Goal: Check status: Check status

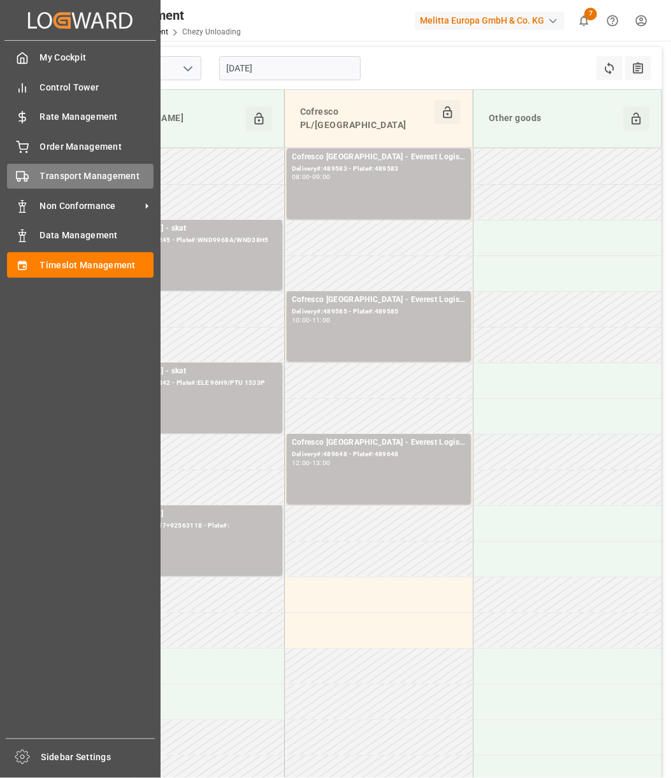
click at [31, 171] on div "Transport Management Transport Management" at bounding box center [80, 176] width 147 height 25
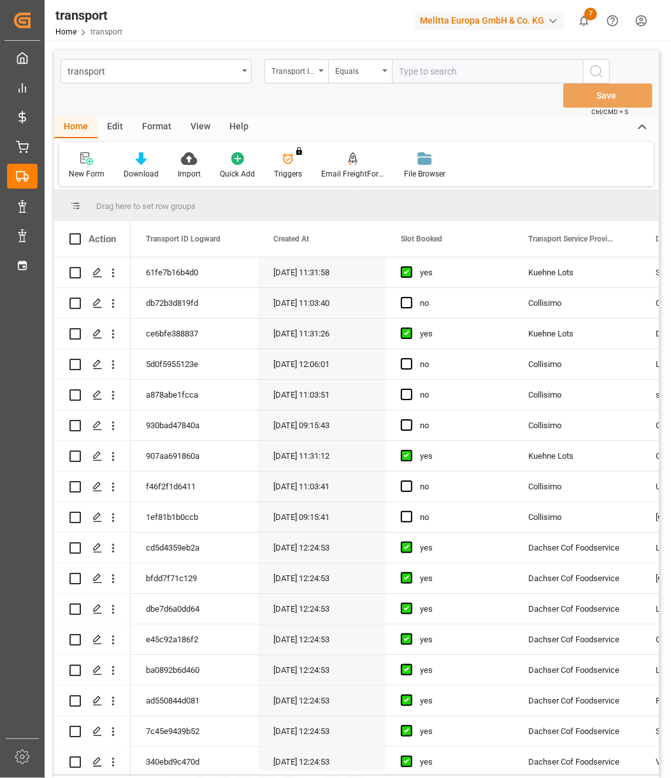
click at [324, 74] on div "Transport ID Logward" at bounding box center [296, 71] width 64 height 24
type input "loading"
click at [296, 156] on div "Loading Date Actual" at bounding box center [360, 156] width 190 height 27
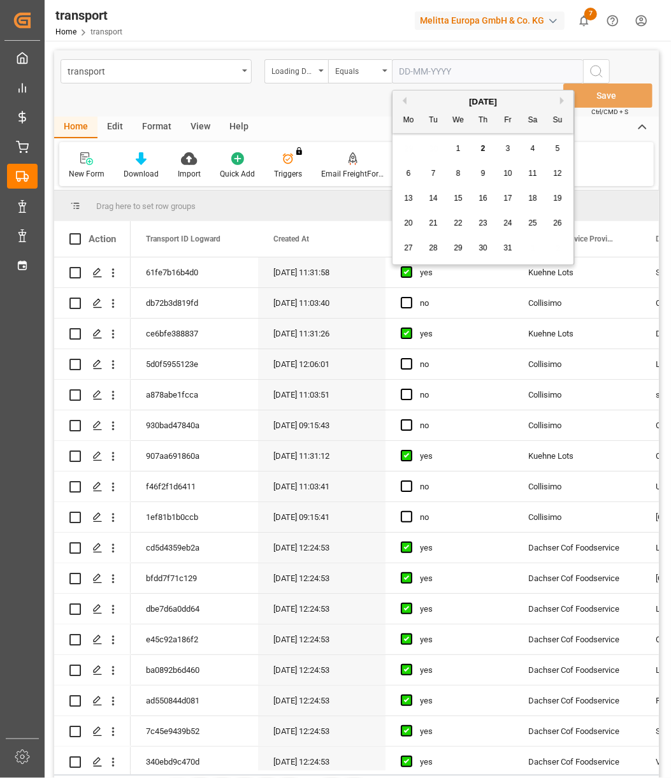
click at [433, 64] on input "text" at bounding box center [487, 71] width 191 height 24
click at [454, 150] on div "1" at bounding box center [458, 148] width 16 height 15
type input "[DATE]"
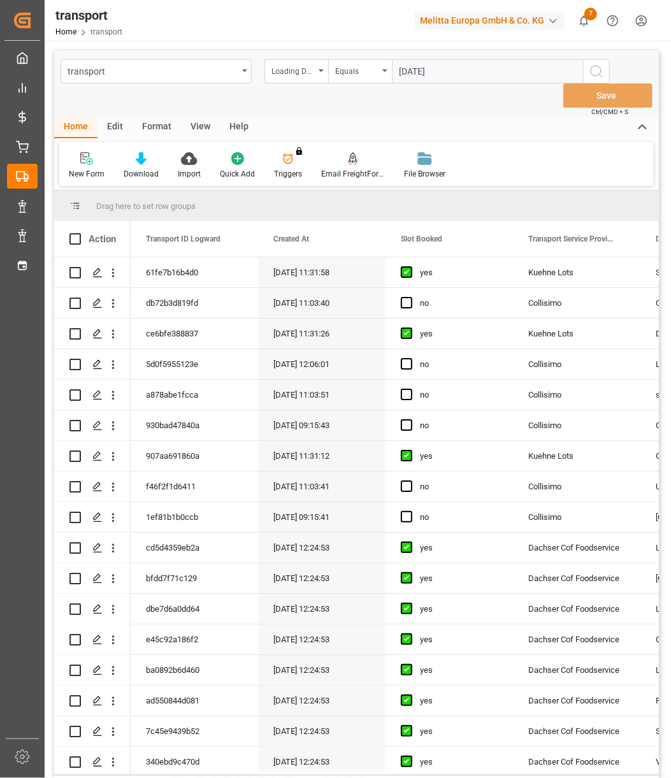
click at [601, 69] on icon "search button" at bounding box center [596, 71] width 15 height 15
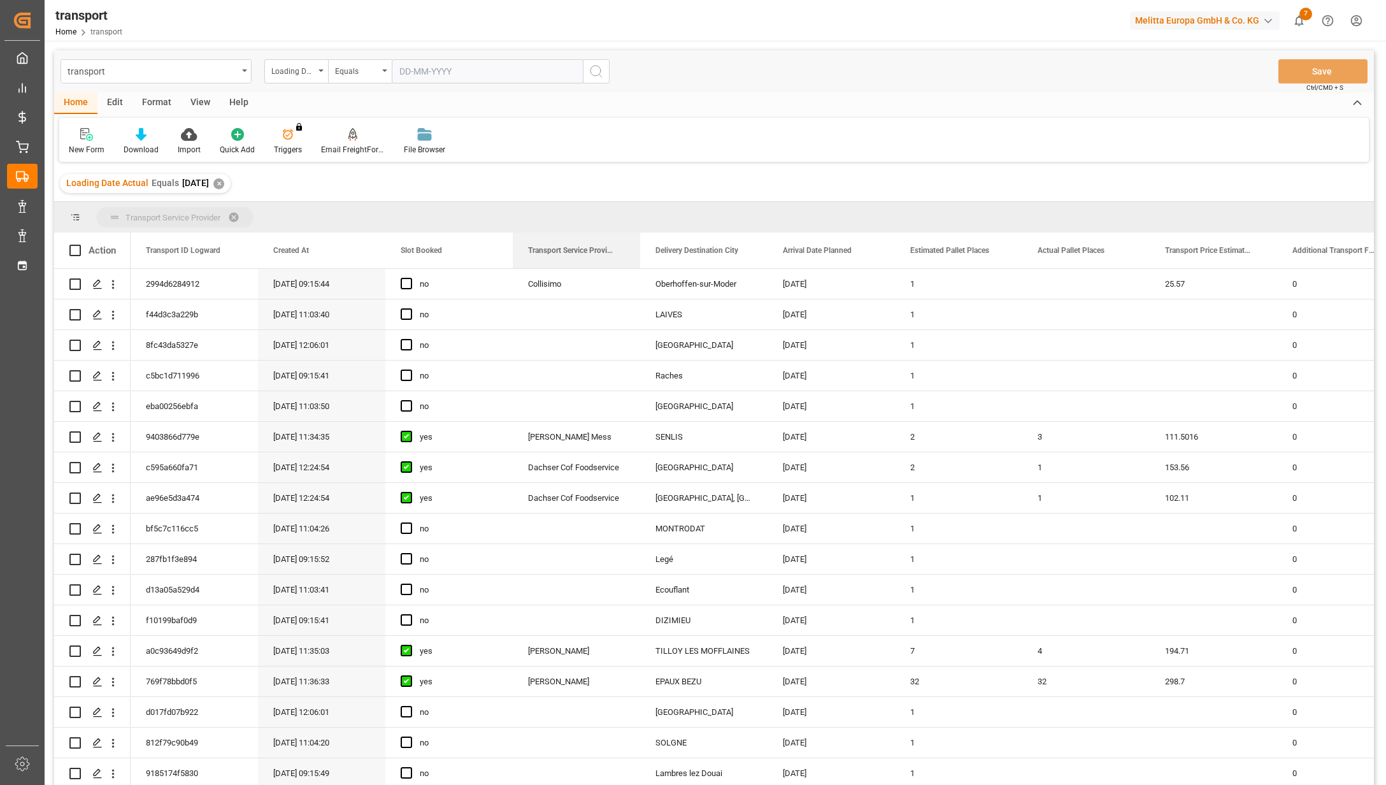
drag, startPoint x: 584, startPoint y: 250, endPoint x: 382, endPoint y: 212, distance: 204.9
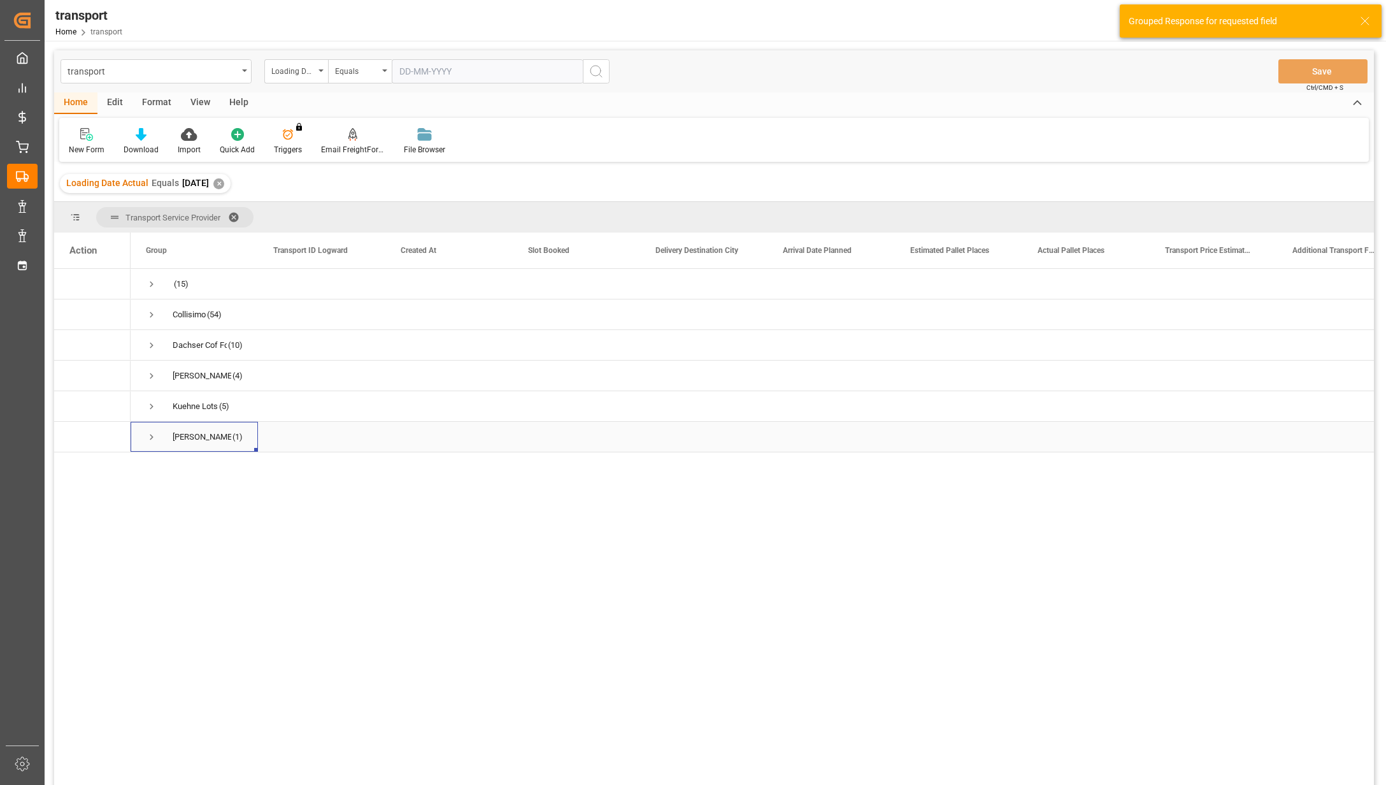
click at [152, 441] on span "Press SPACE to select this row." at bounding box center [151, 436] width 11 height 11
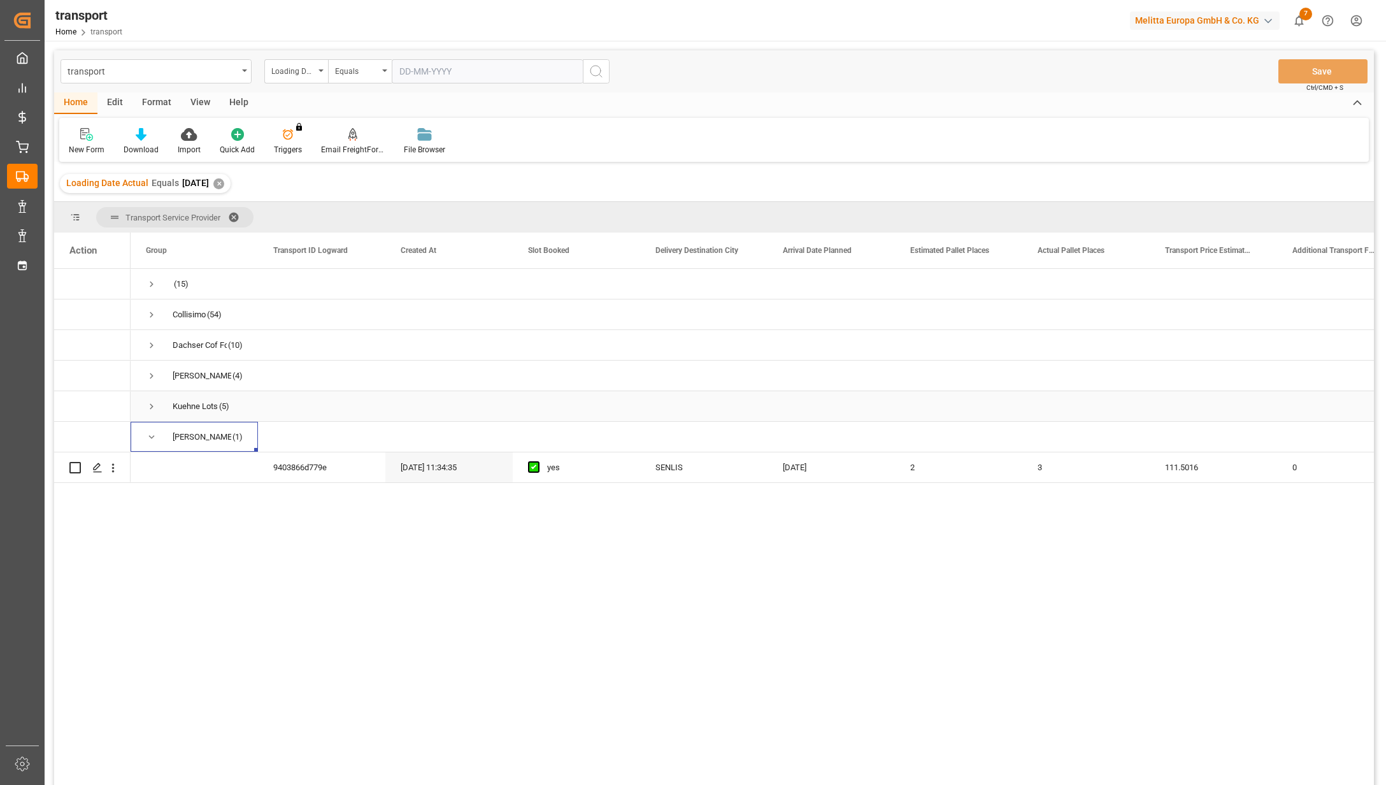
click at [148, 411] on span "Press SPACE to select this row." at bounding box center [151, 406] width 11 height 11
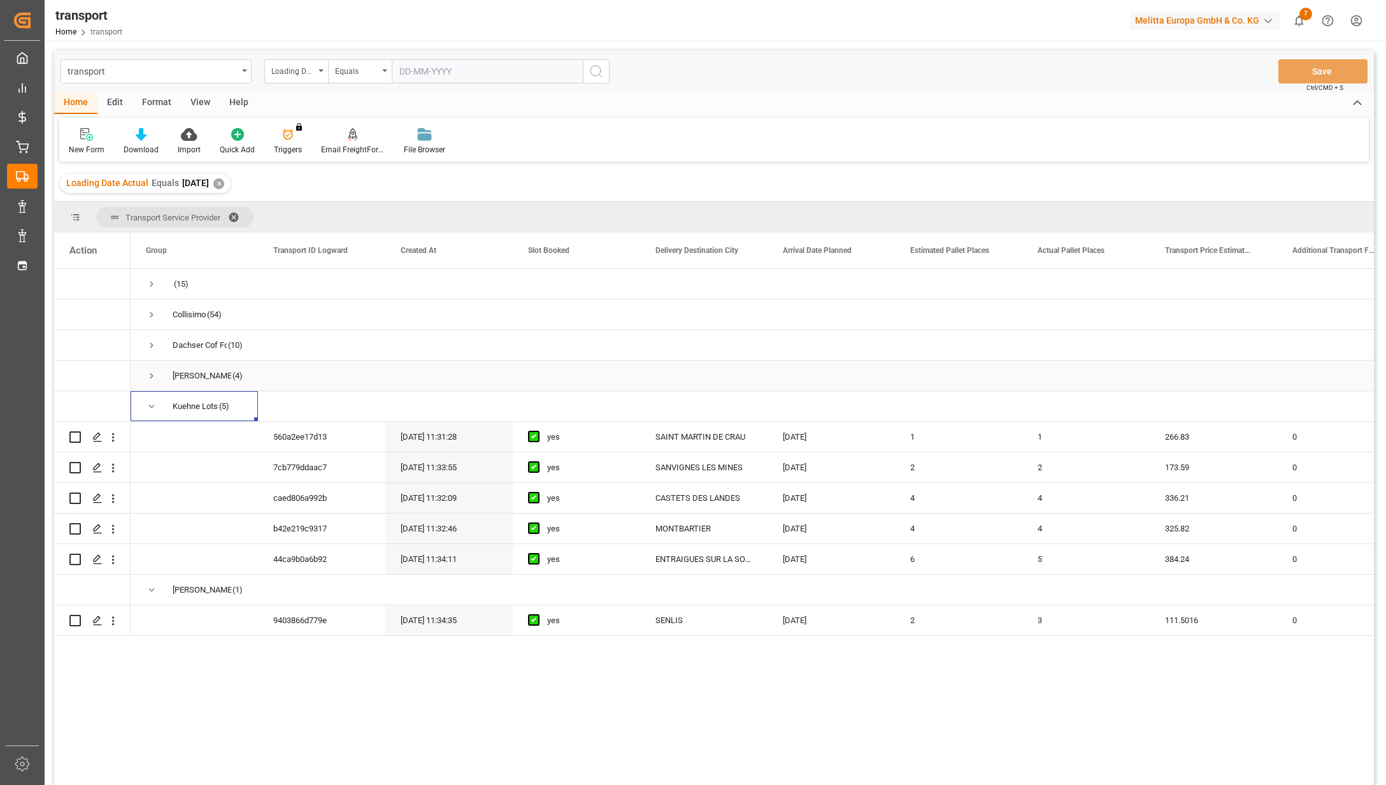
click at [152, 378] on span "Press SPACE to select this row." at bounding box center [151, 375] width 11 height 11
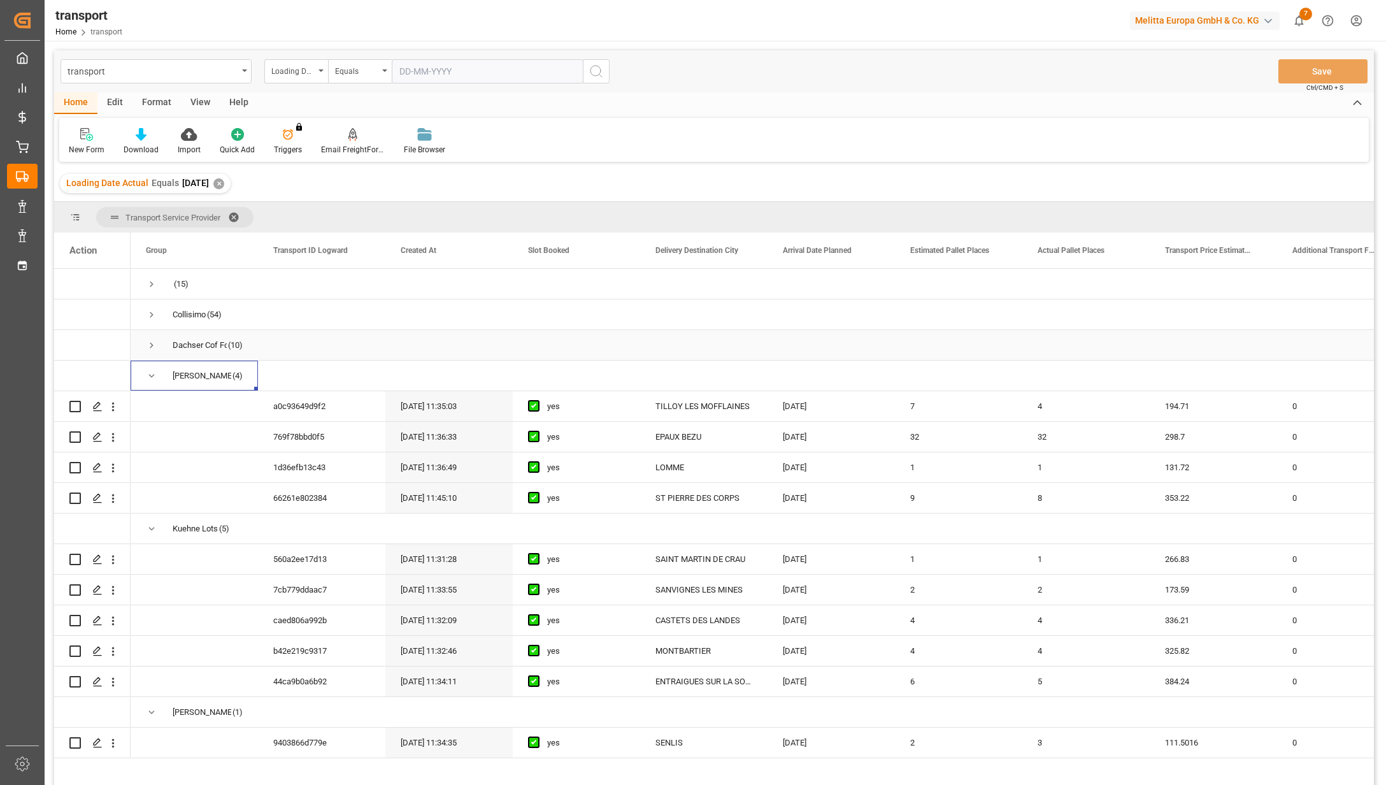
click at [150, 350] on span "Press SPACE to select this row." at bounding box center [151, 345] width 11 height 11
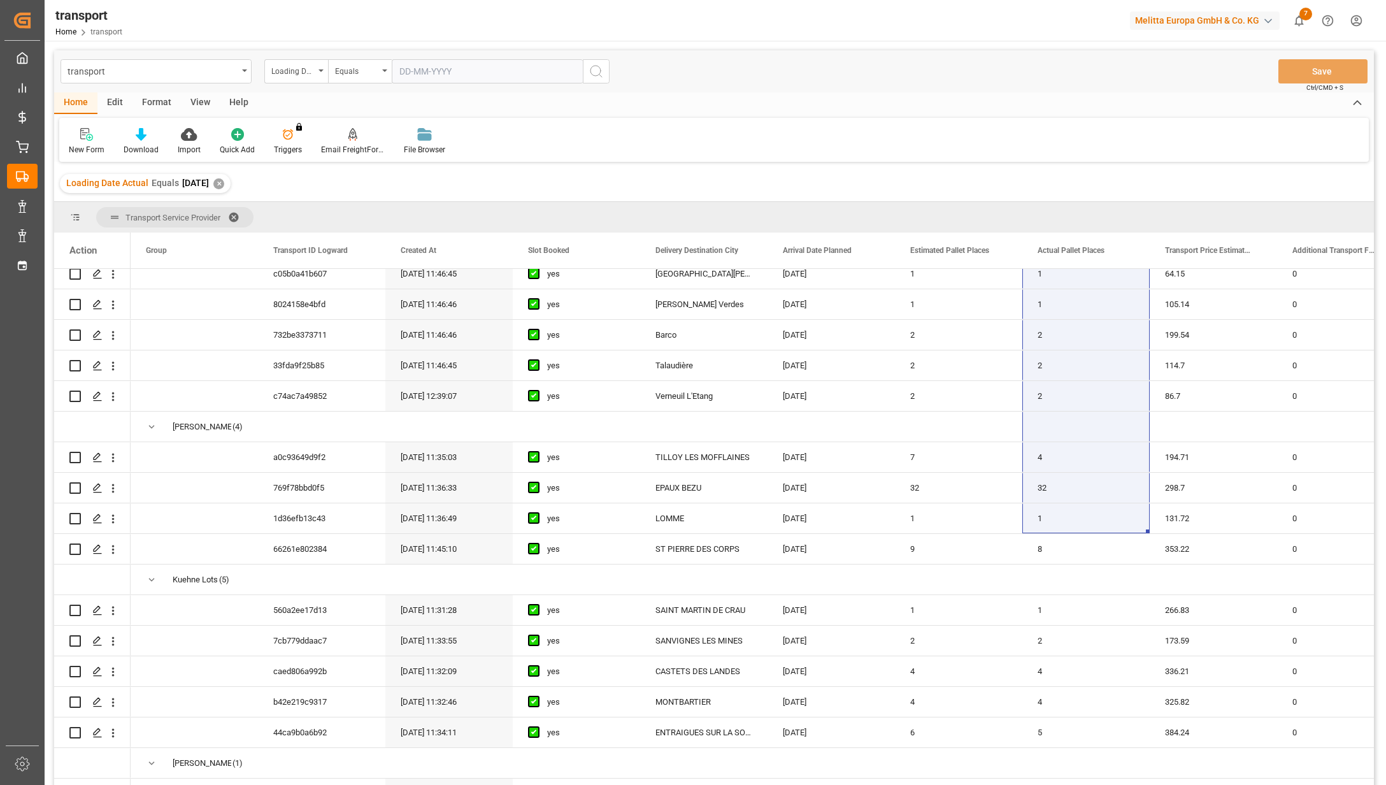
scroll to position [279, 0]
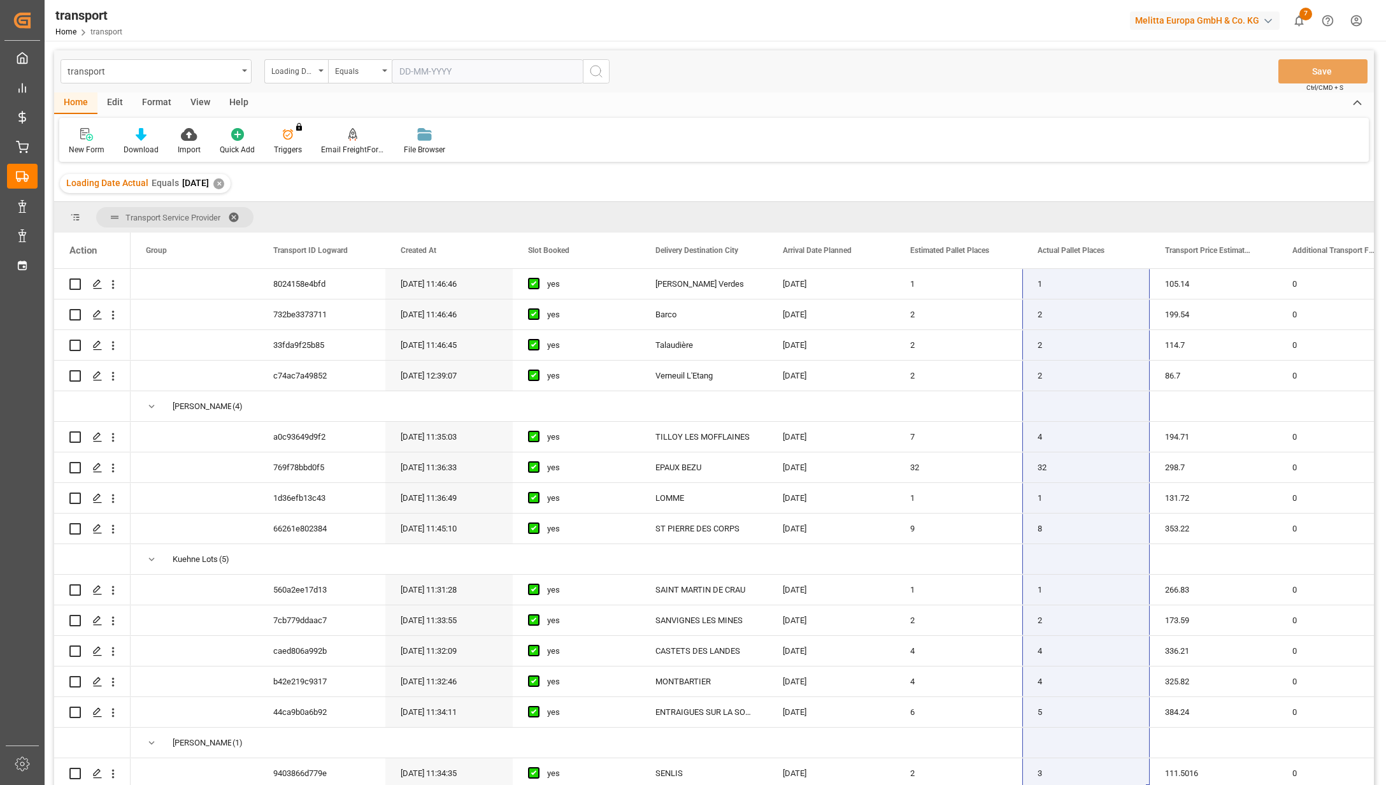
drag, startPoint x: 1055, startPoint y: 366, endPoint x: 1055, endPoint y: 807, distance: 440.9
click at [670, 777] on html "Created by potrace 1.15, written by [PERSON_NAME] [DATE]-[DATE] Created by potr…" at bounding box center [693, 392] width 1386 height 785
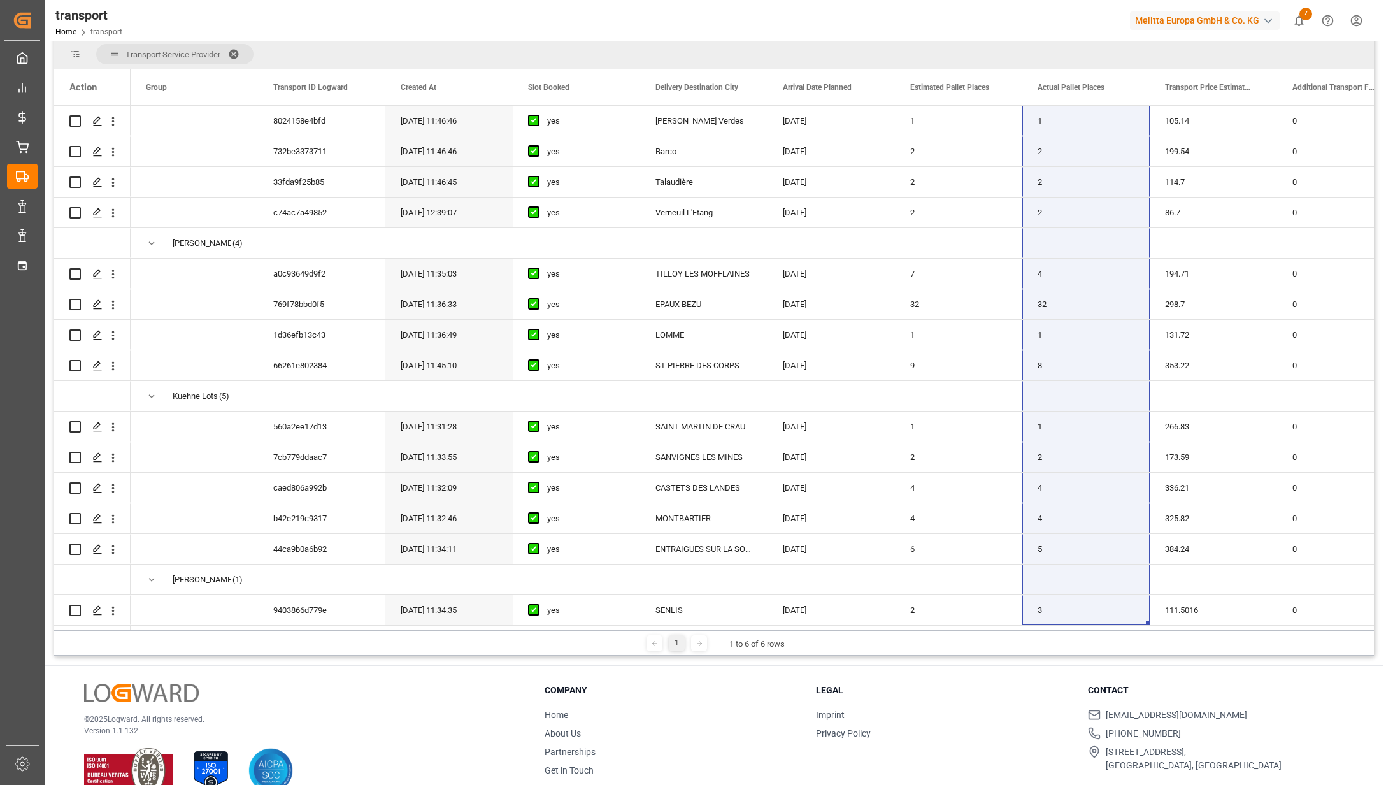
scroll to position [169, 0]
